Goal: Check status: Check status

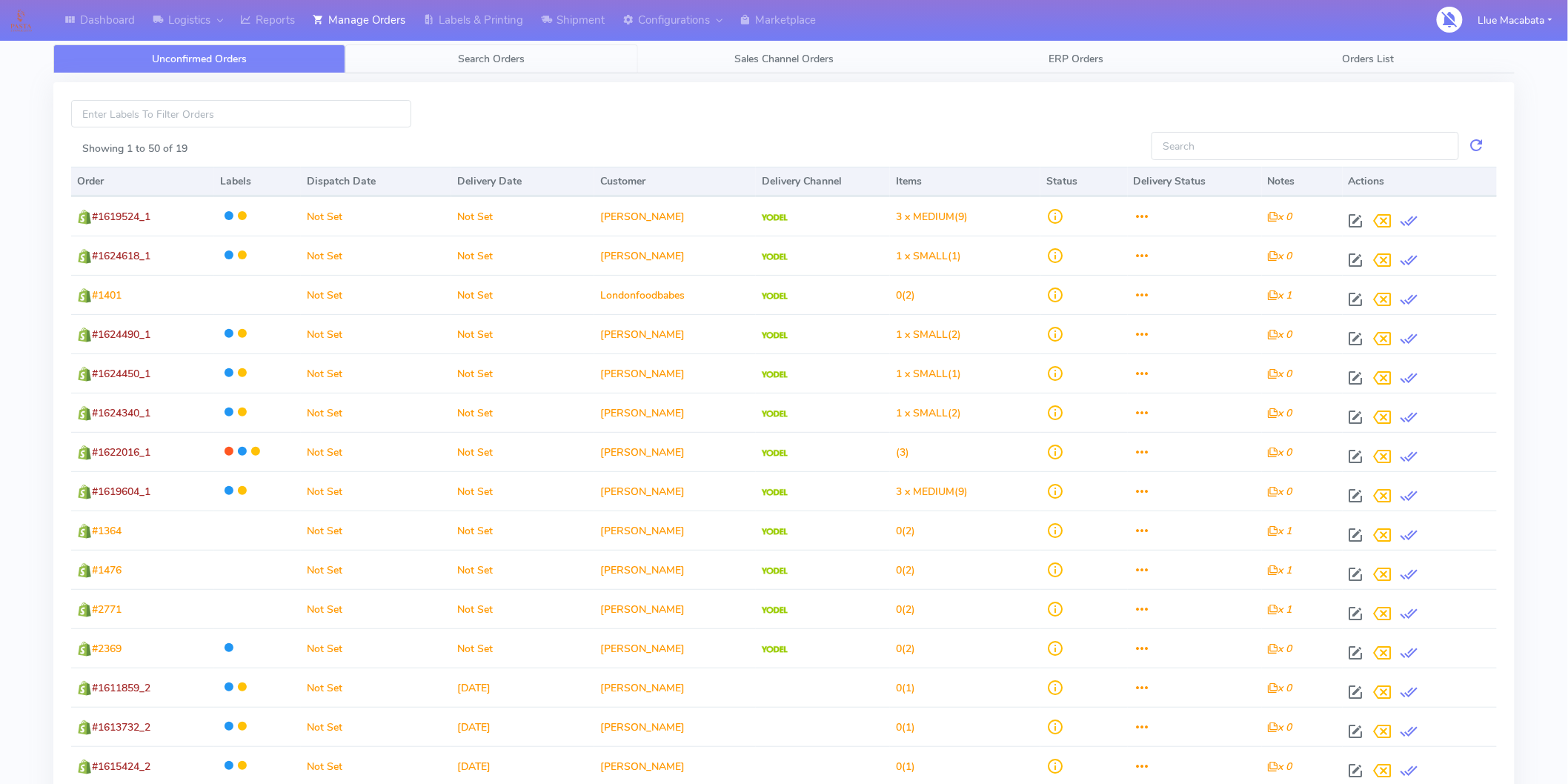
click at [498, 61] on span "Search Orders" at bounding box center [491, 59] width 67 height 14
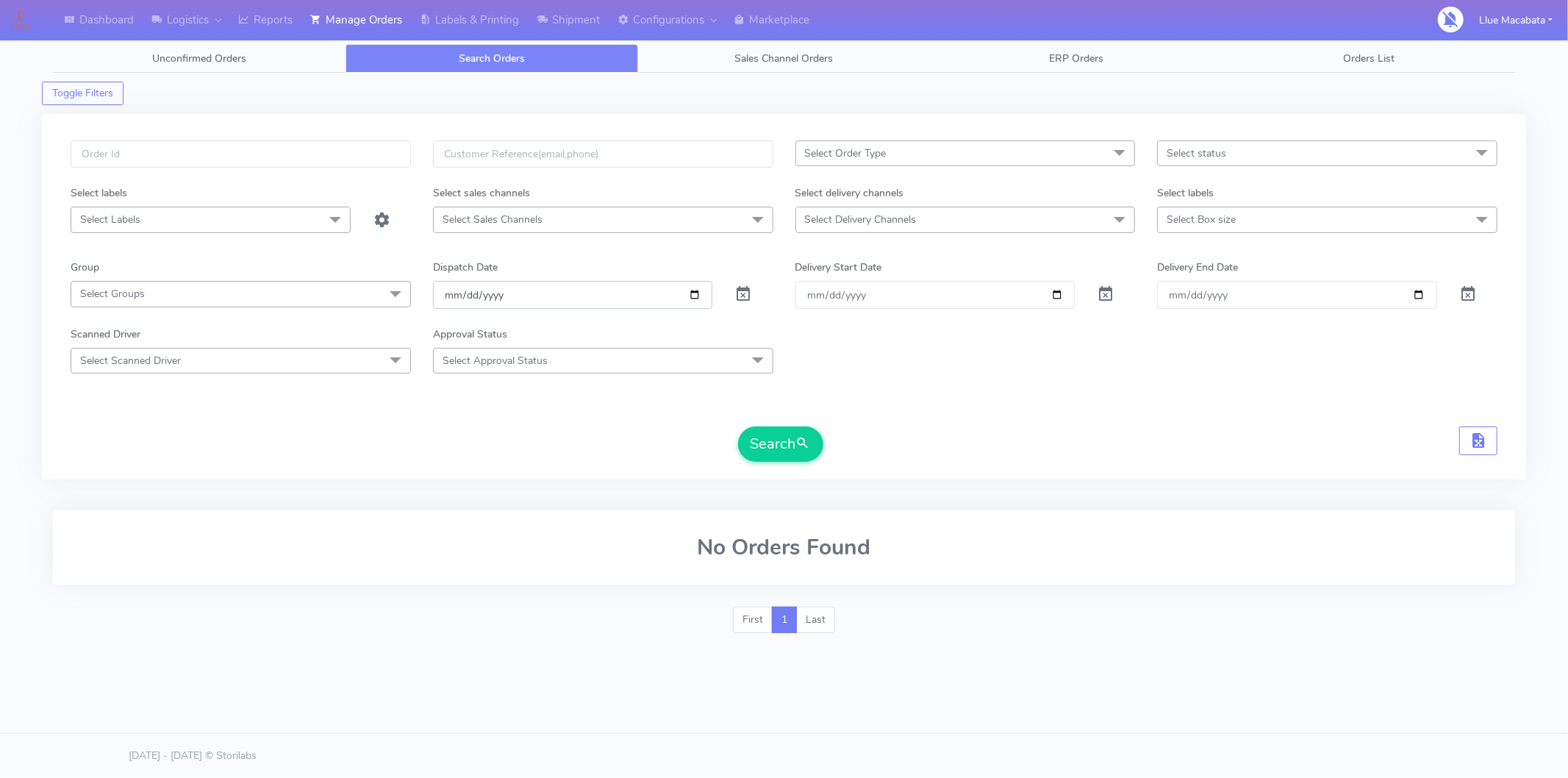
click at [452, 294] on input "[DATE]" at bounding box center [572, 294] width 280 height 27
click at [476, 296] on input "date" at bounding box center [572, 294] width 280 height 27
click at [494, 297] on input "date" at bounding box center [572, 294] width 280 height 27
click at [463, 297] on input "date" at bounding box center [572, 294] width 280 height 27
click at [101, 152] on input "text" at bounding box center [241, 154] width 341 height 27
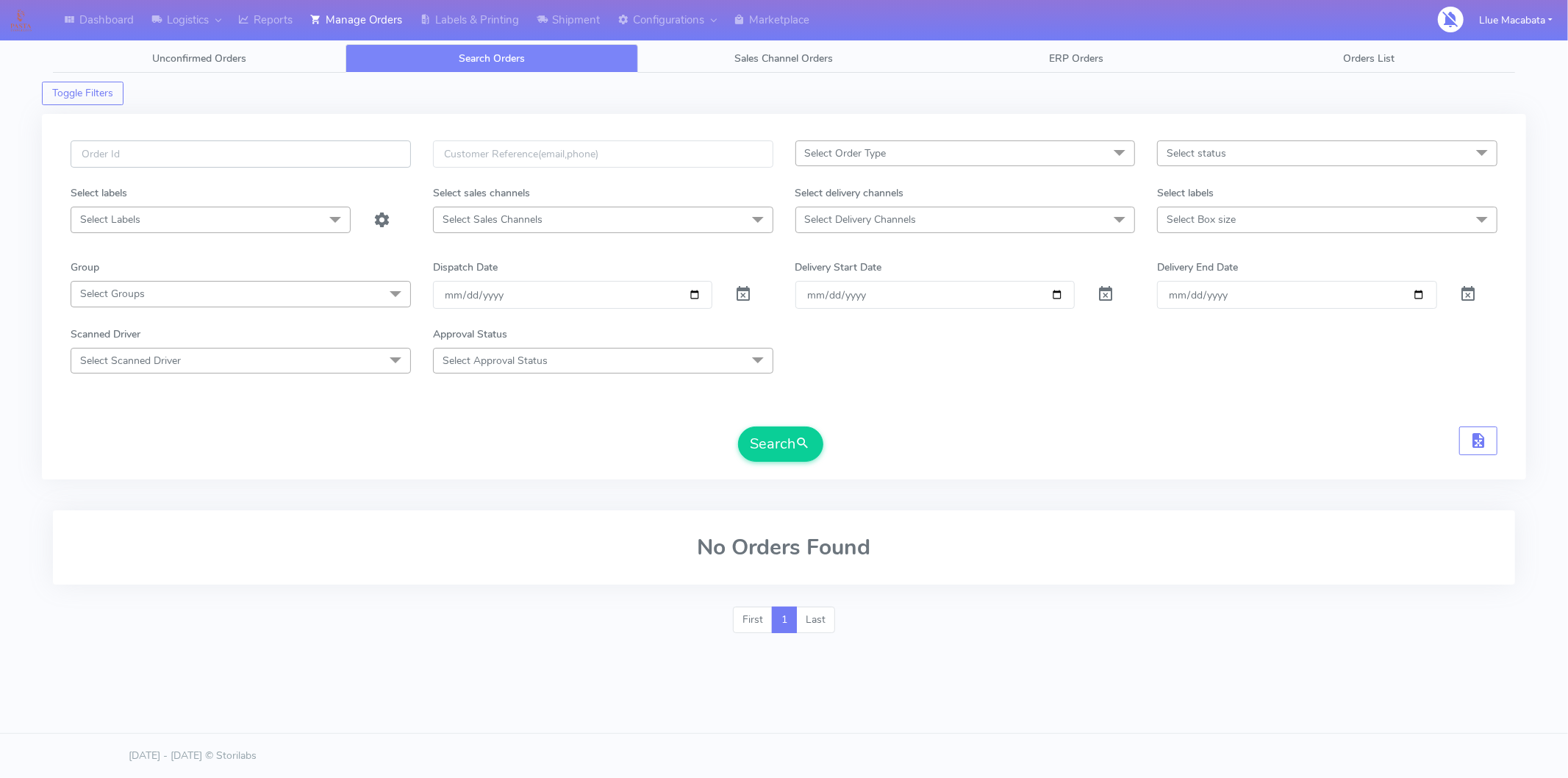
paste input "1621508"
type input "1621508"
click at [775, 453] on button "Search" at bounding box center [780, 444] width 85 height 35
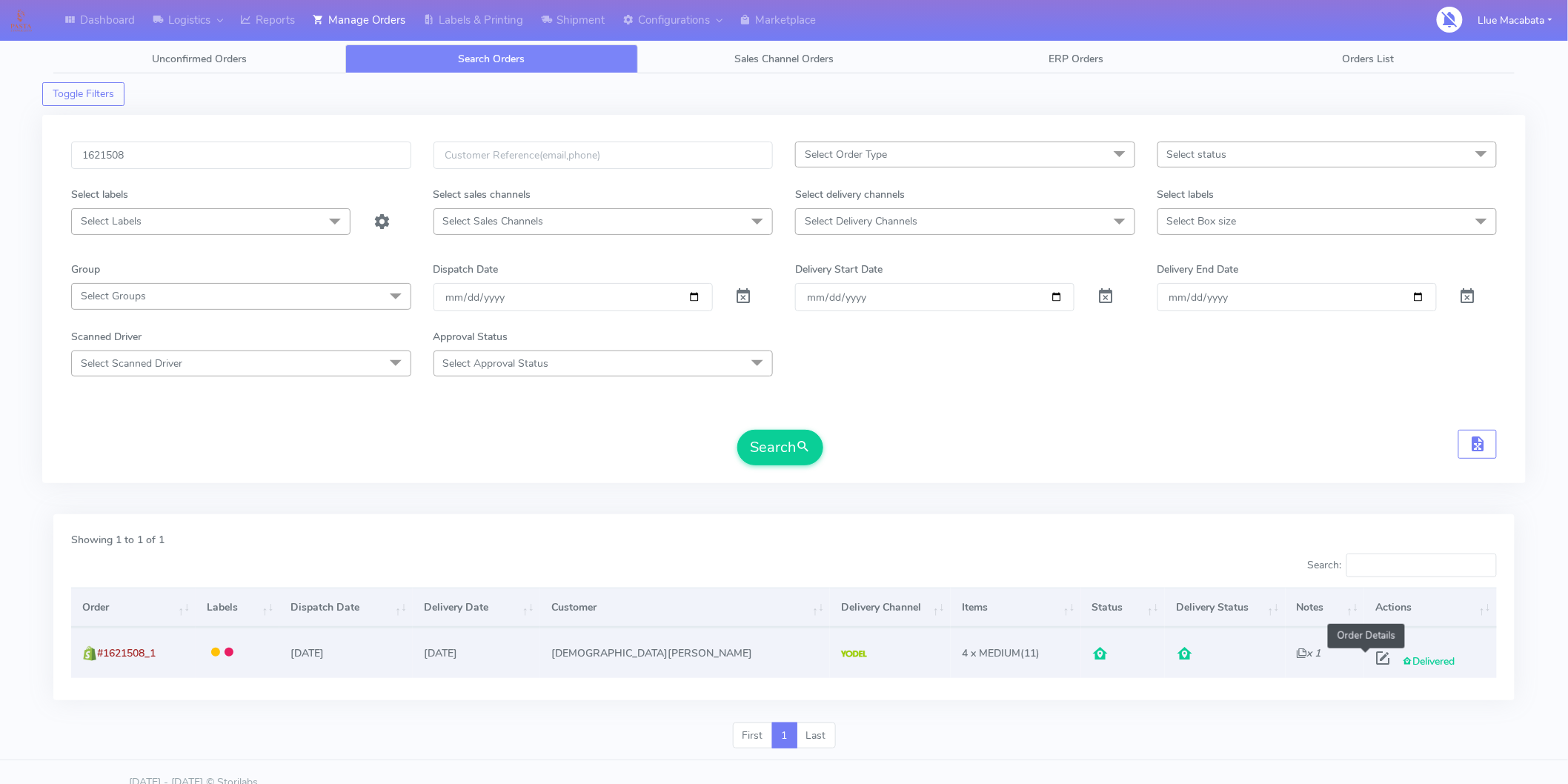
click at [1370, 660] on span at bounding box center [1384, 661] width 27 height 14
select select "5"
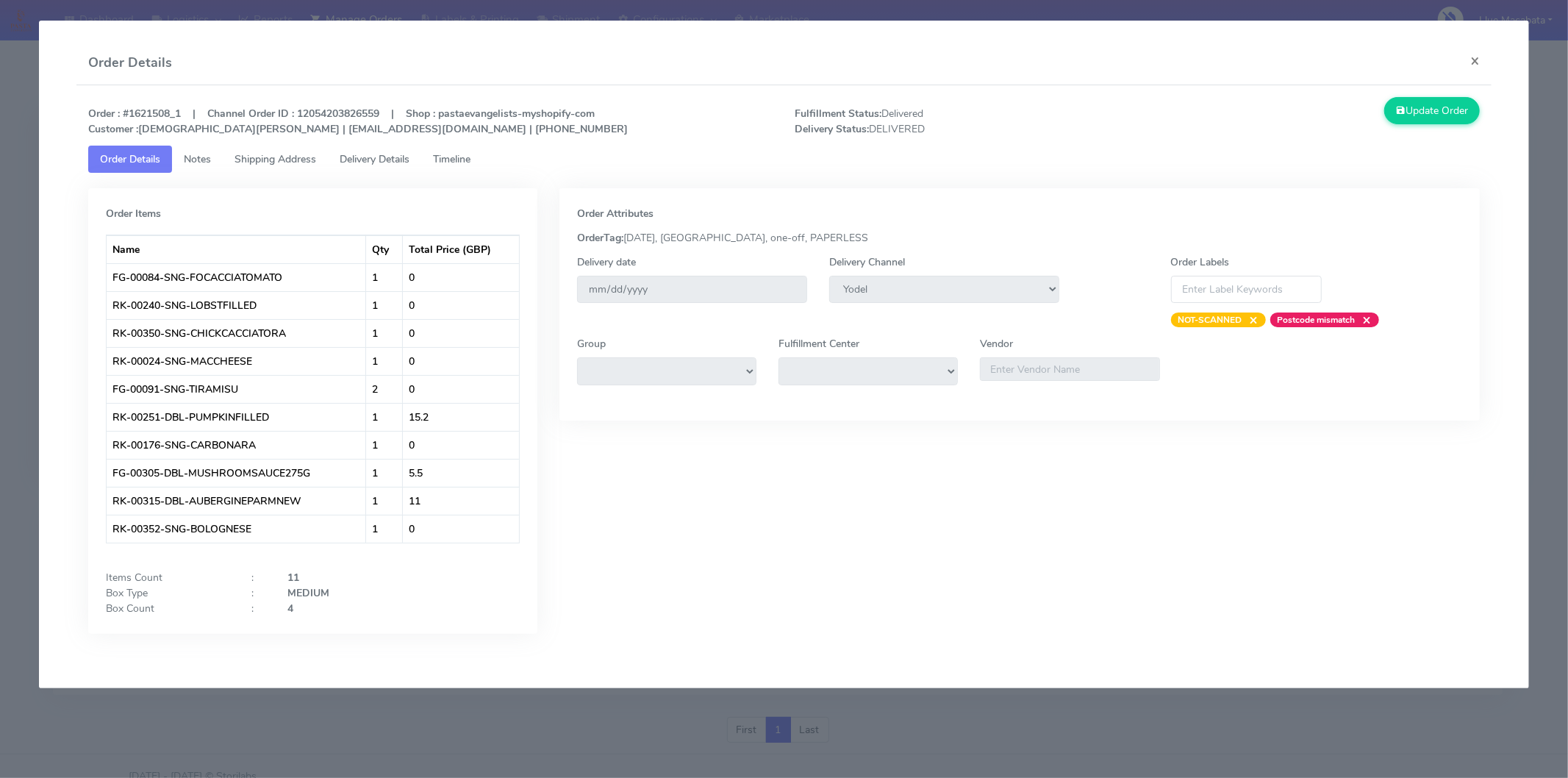
click at [452, 149] on link "Timeline" at bounding box center [452, 159] width 61 height 27
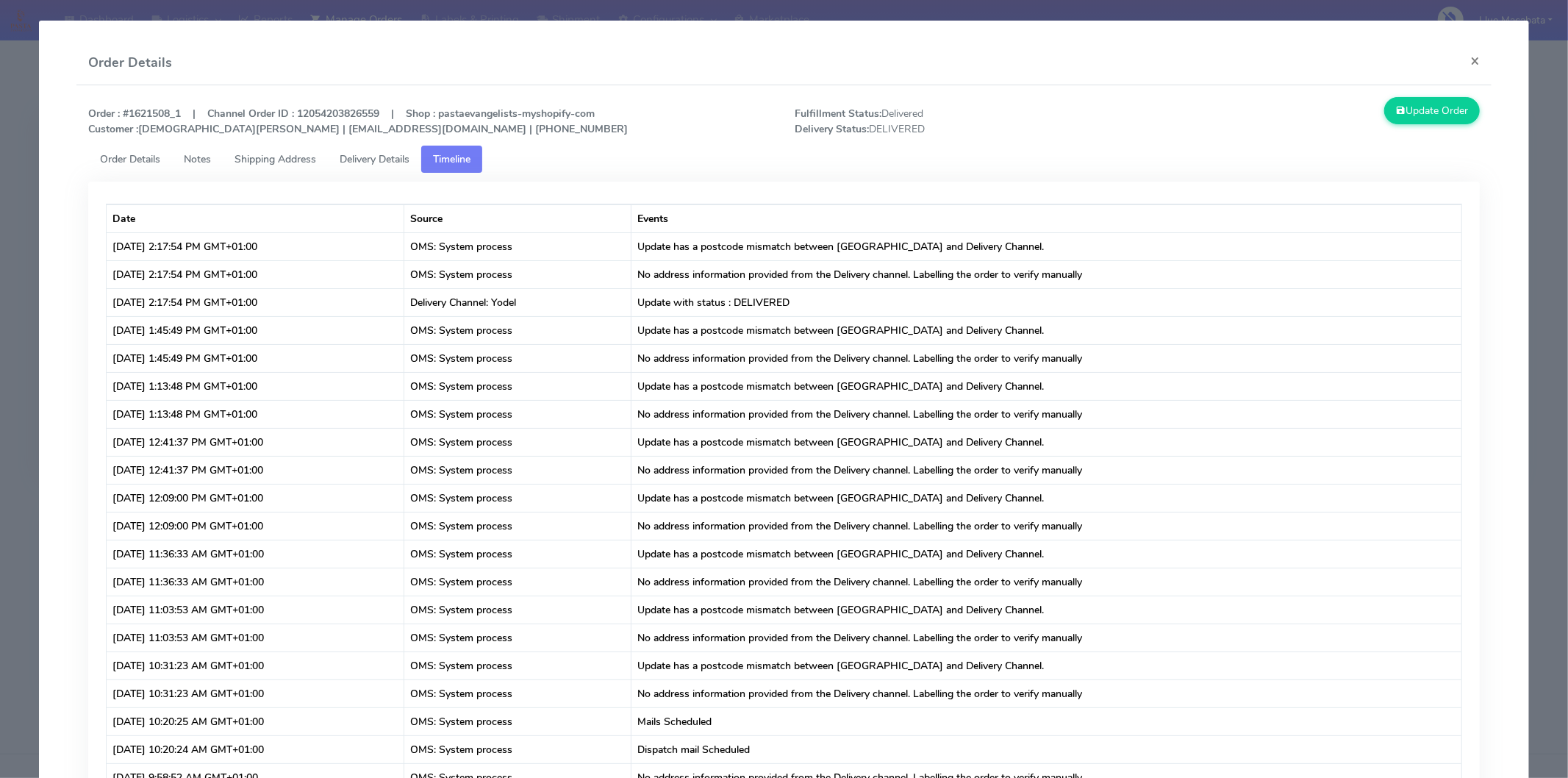
click at [380, 152] on span "Delivery Details" at bounding box center [374, 159] width 70 height 14
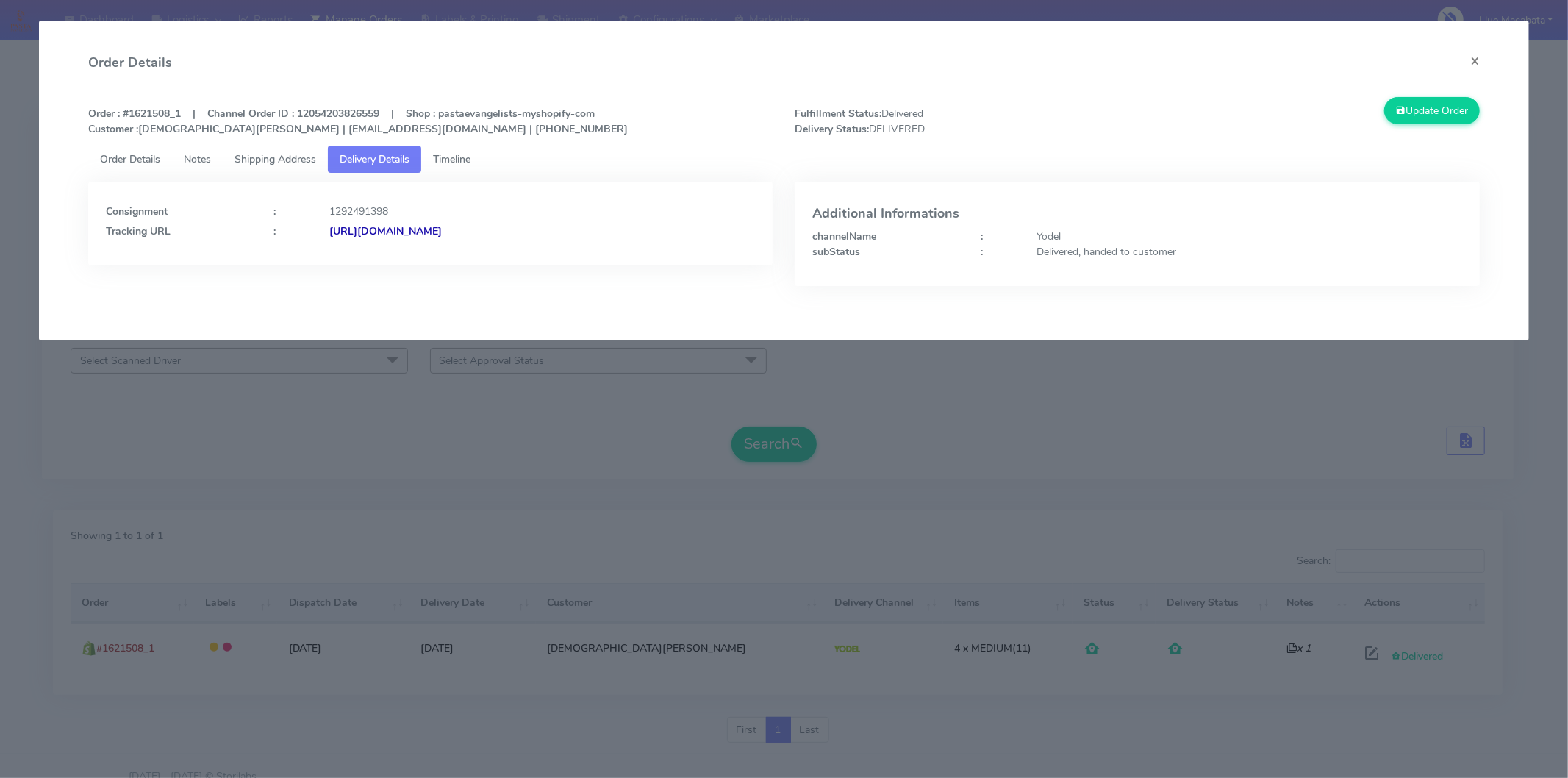
click at [442, 229] on strong "[URL][DOMAIN_NAME]" at bounding box center [386, 231] width 113 height 14
click at [1484, 59] on button "×" at bounding box center [1475, 60] width 34 height 39
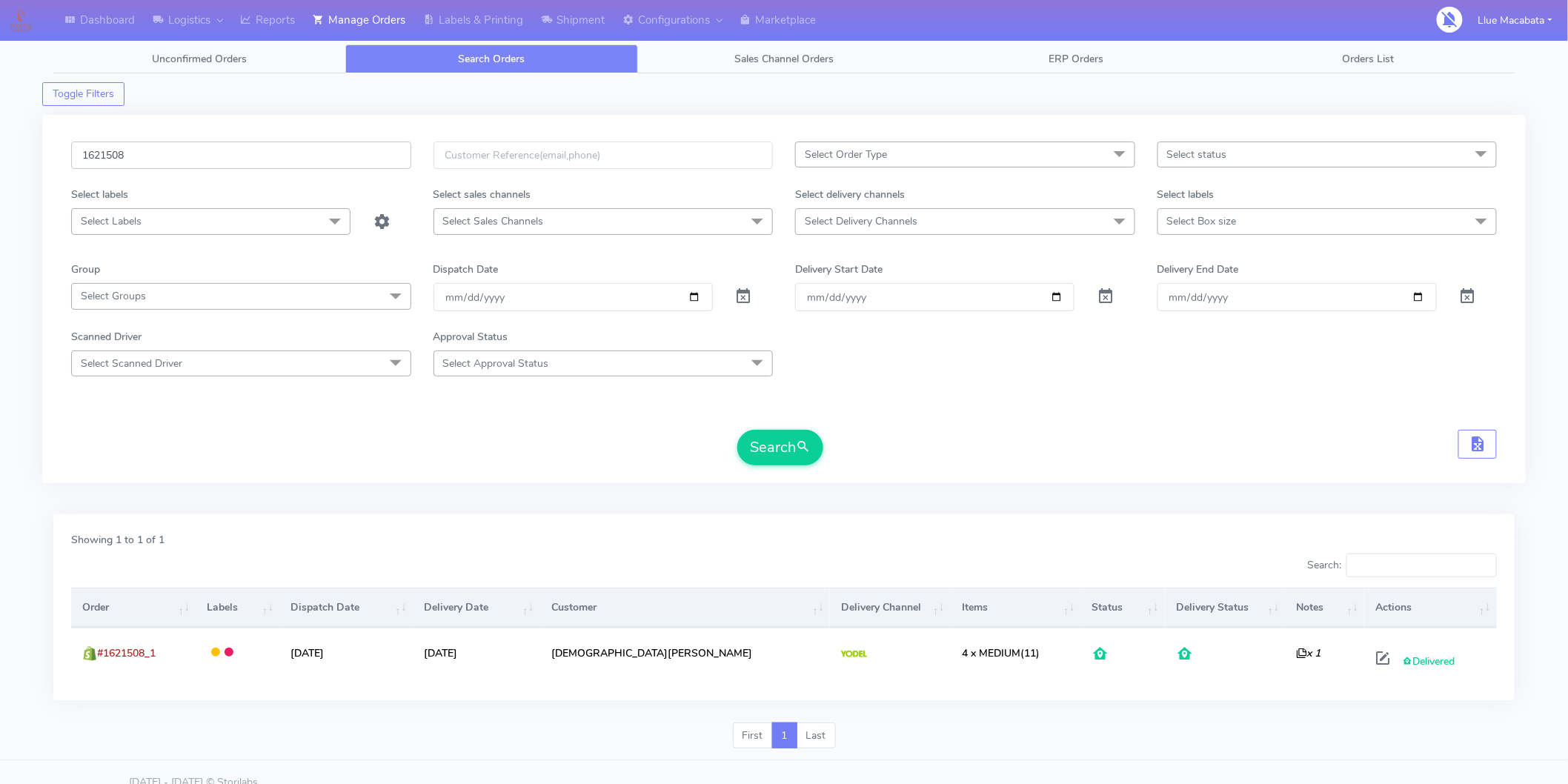
click at [168, 155] on input "1621508" at bounding box center [241, 155] width 341 height 27
paste input "05"
type input "1621058"
click at [772, 452] on button "Search" at bounding box center [780, 447] width 86 height 36
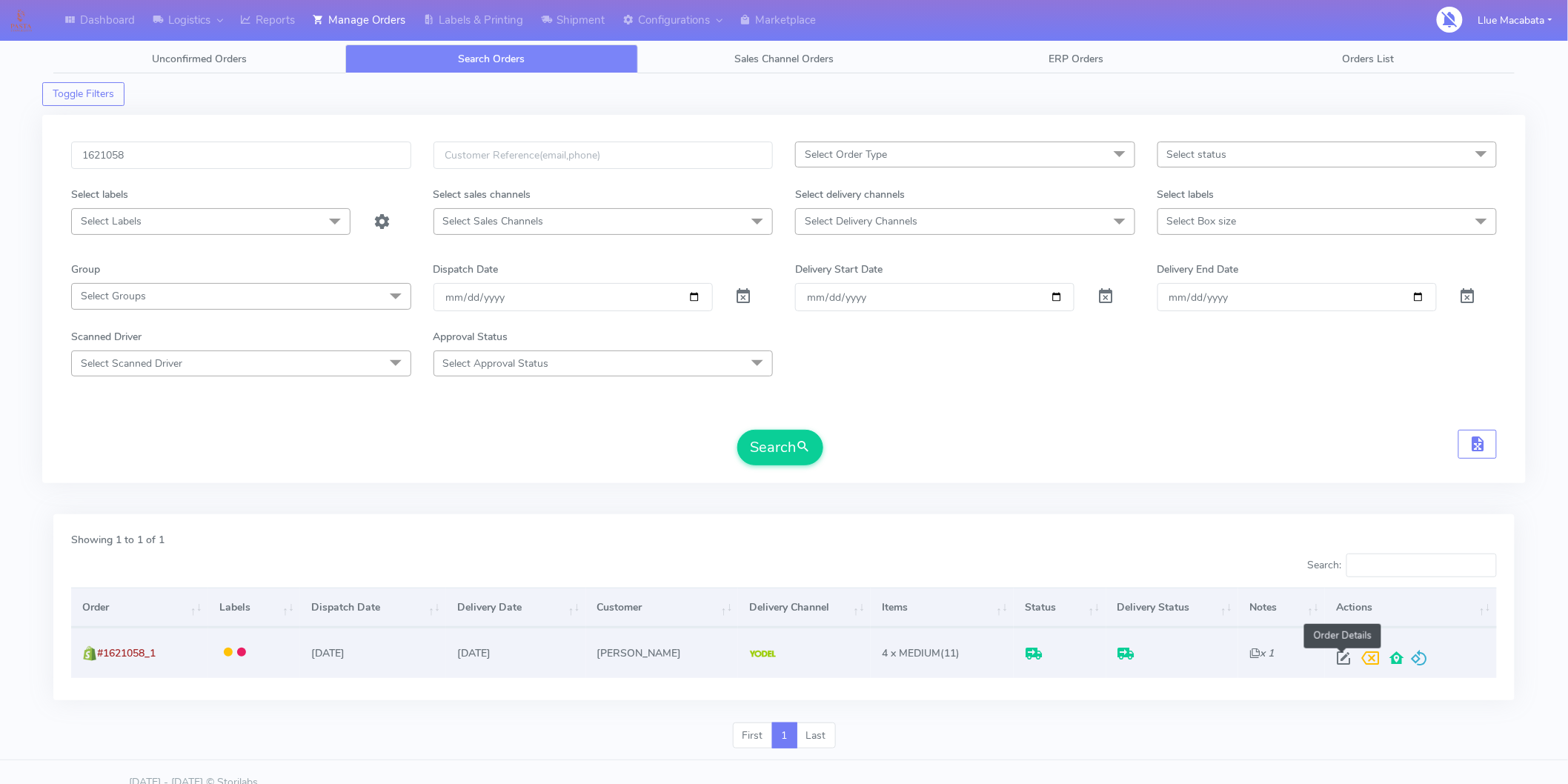
click at [1341, 657] on span at bounding box center [1344, 661] width 27 height 14
select select "5"
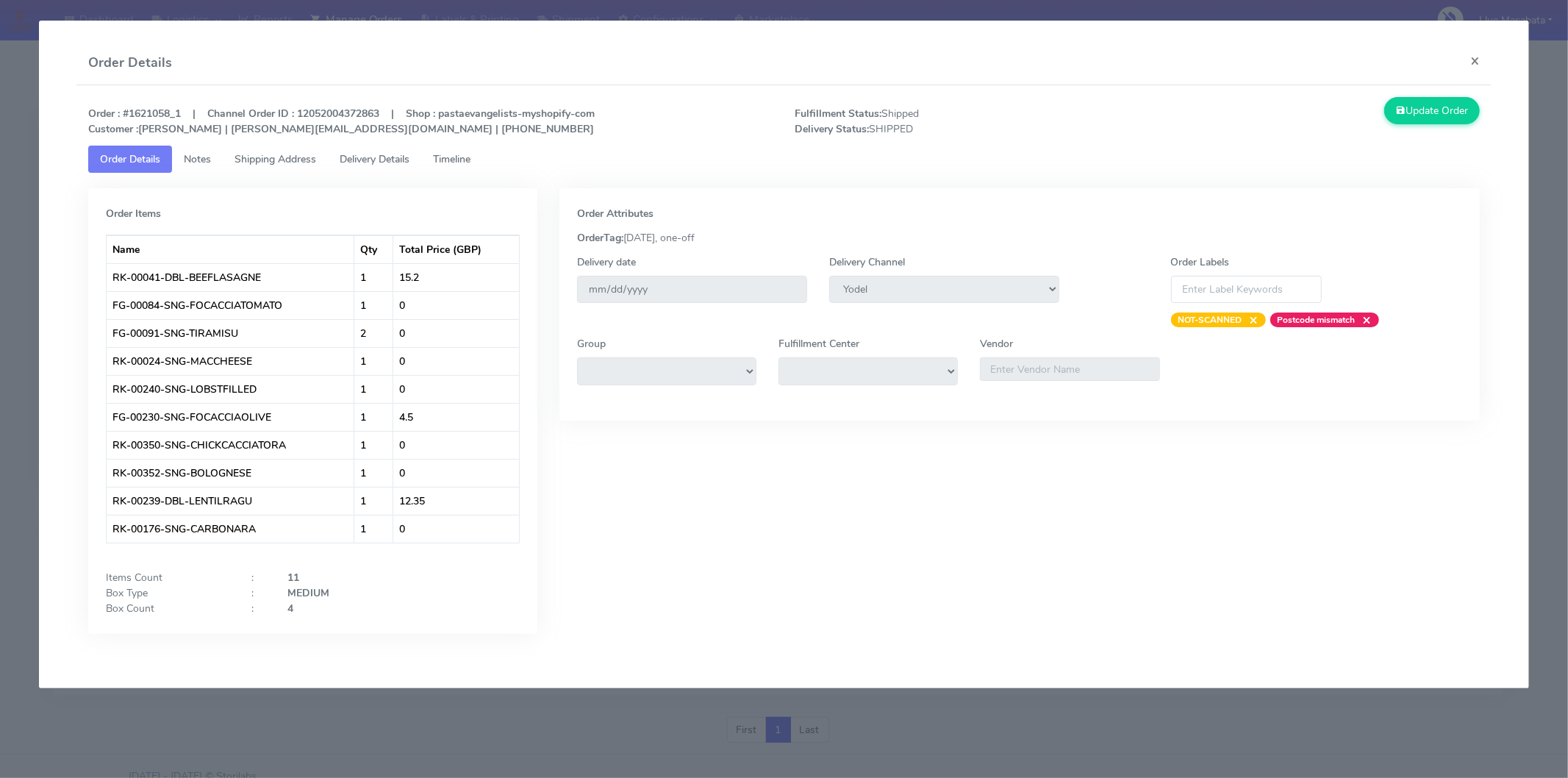
drag, startPoint x: 449, startPoint y: 150, endPoint x: 392, endPoint y: 155, distance: 57.2
click at [445, 152] on span "Timeline" at bounding box center [451, 159] width 37 height 14
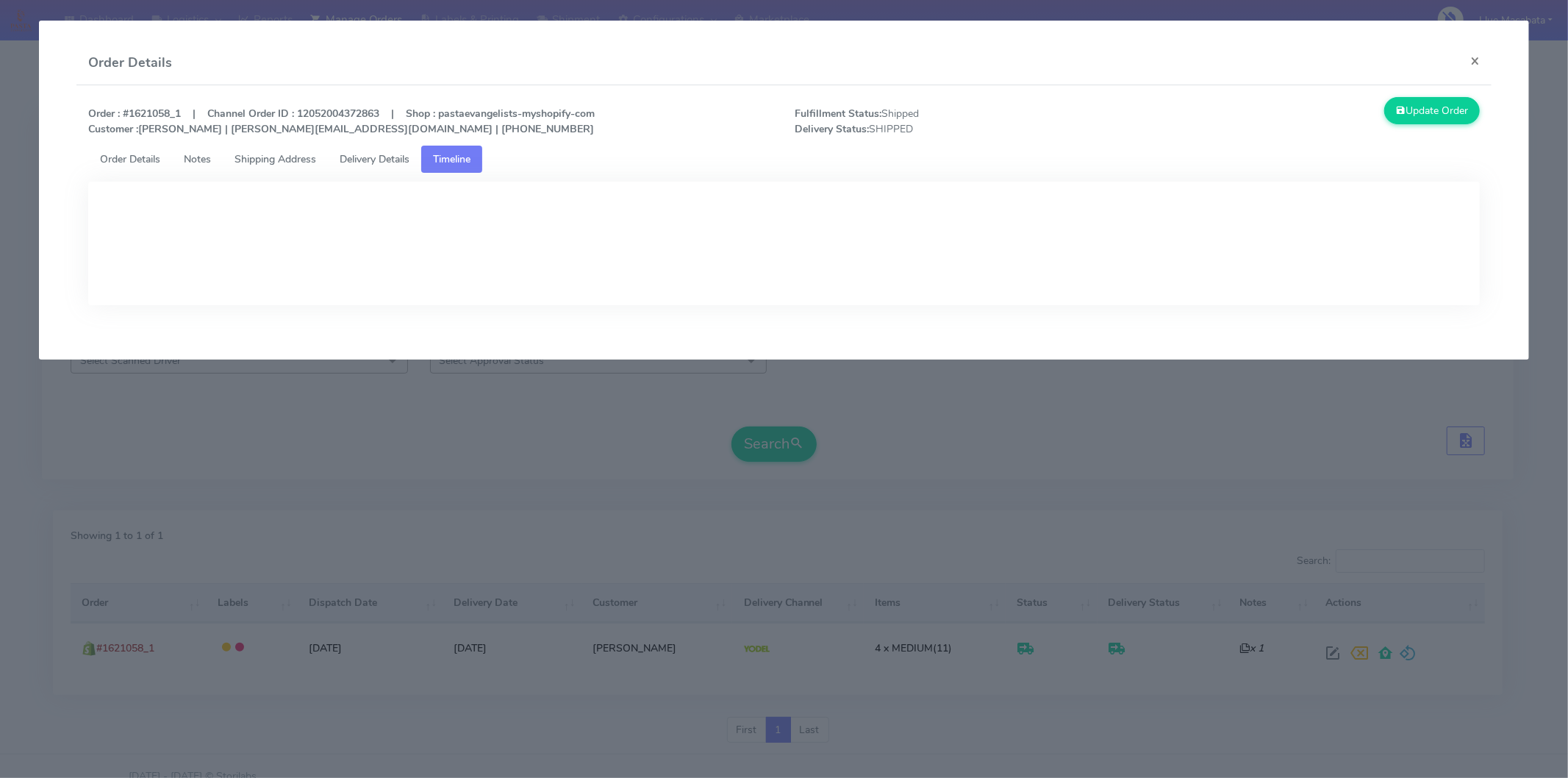
click at [392, 155] on span "Delivery Details" at bounding box center [374, 159] width 70 height 14
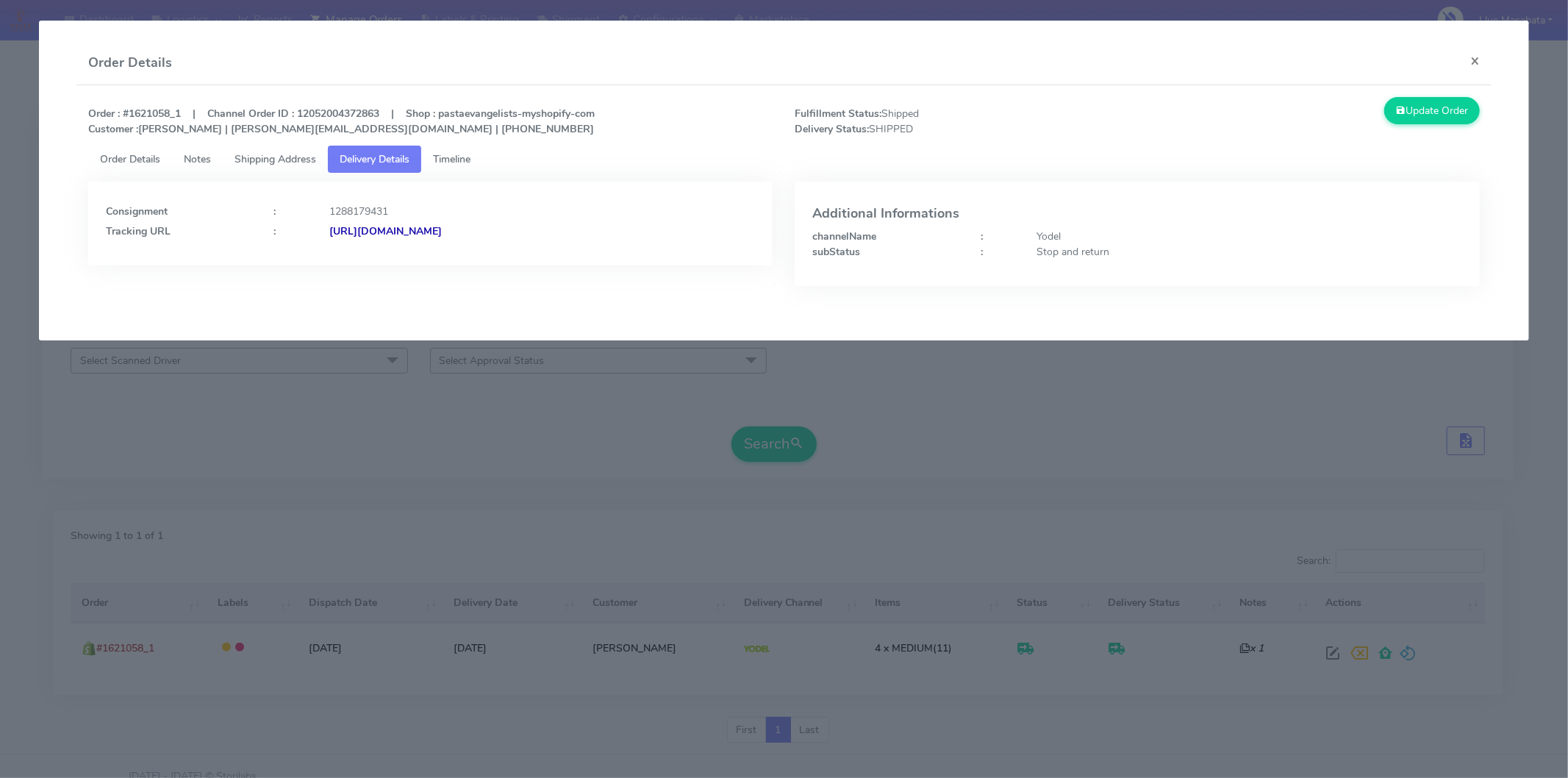
click at [442, 226] on strong "[URL][DOMAIN_NAME]" at bounding box center [386, 231] width 113 height 14
